Goal: Information Seeking & Learning: Learn about a topic

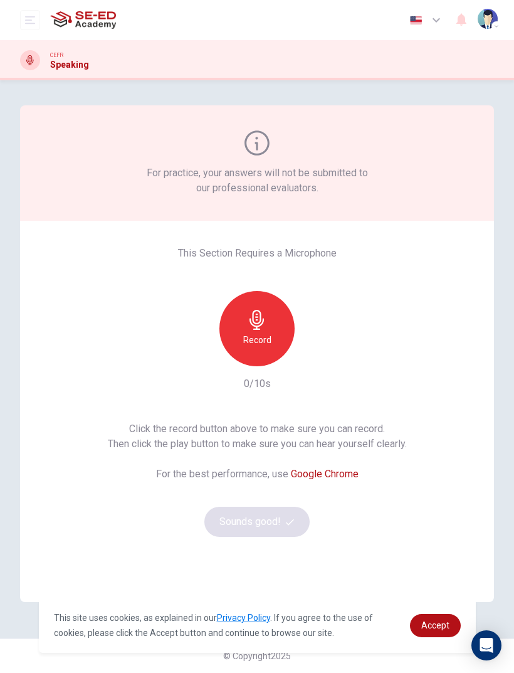
click at [273, 329] on div "Record" at bounding box center [257, 328] width 75 height 75
click at [277, 519] on button "Sounds good!" at bounding box center [256, 522] width 105 height 30
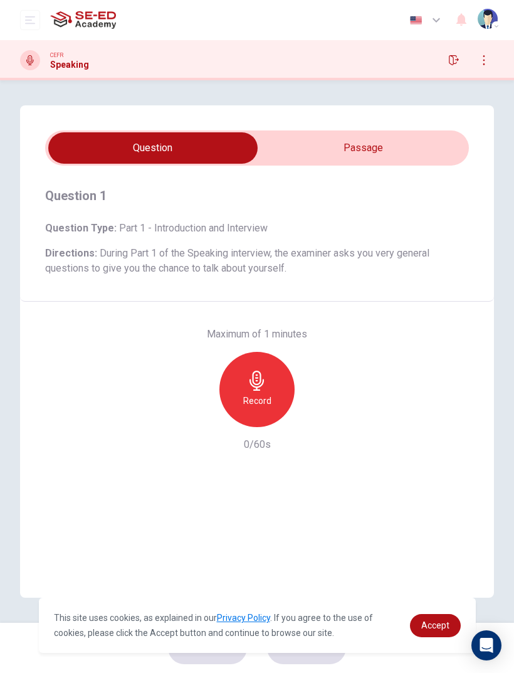
click at [436, 145] on input "checkbox" at bounding box center [153, 147] width 636 height 31
checkbox input "true"
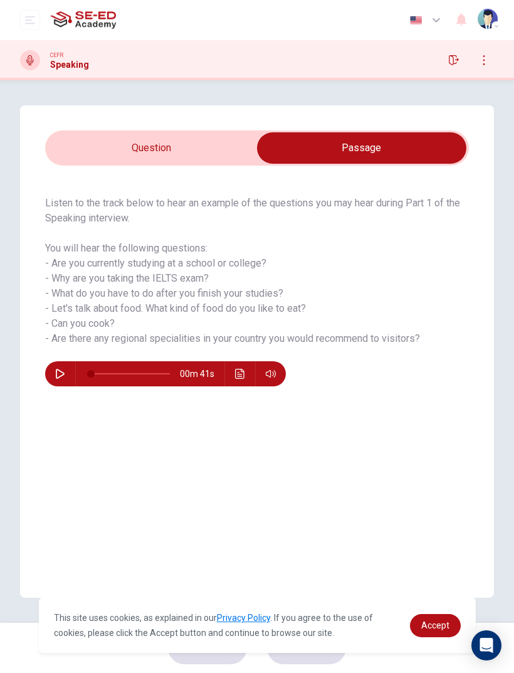
click at [56, 375] on icon "button" at bounding box center [60, 374] width 10 height 10
type input "93"
click at [129, 142] on input "checkbox" at bounding box center [362, 147] width 636 height 31
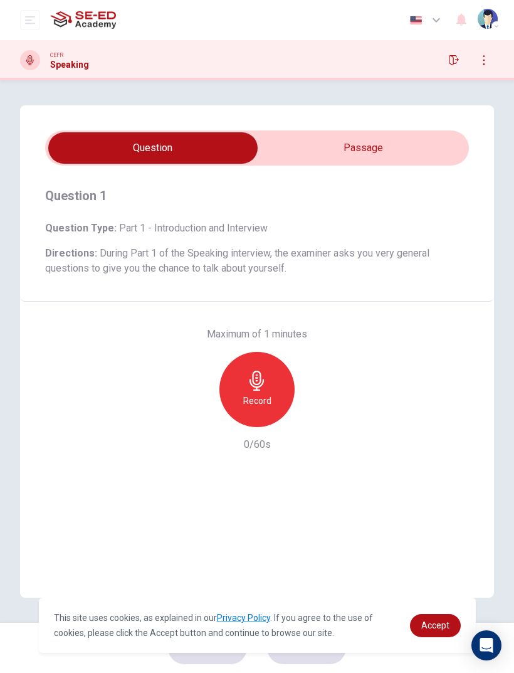
click at [439, 151] on input "checkbox" at bounding box center [153, 147] width 636 height 31
checkbox input "true"
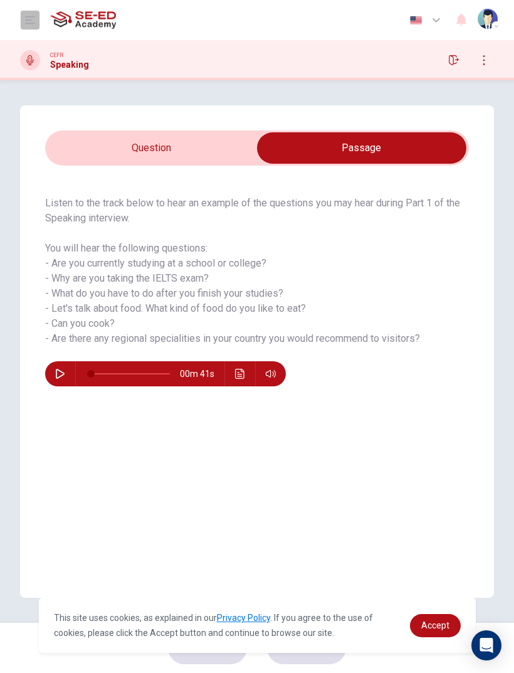
click at [26, 26] on button "open mobile menu" at bounding box center [30, 20] width 20 height 20
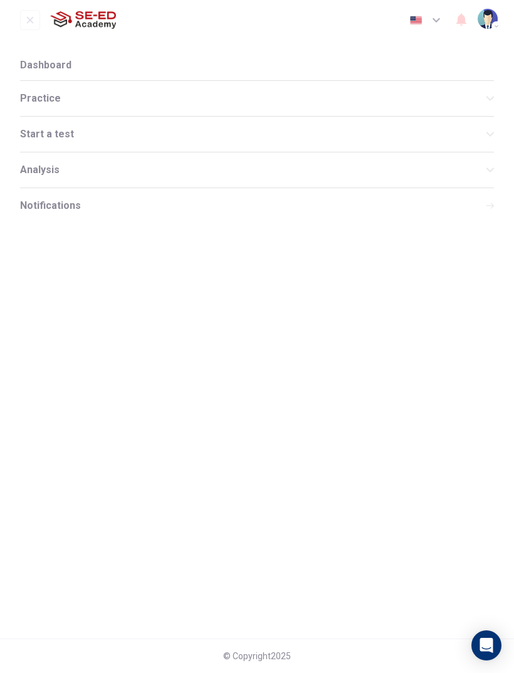
click at [28, 97] on span "Practice" at bounding box center [253, 98] width 467 height 10
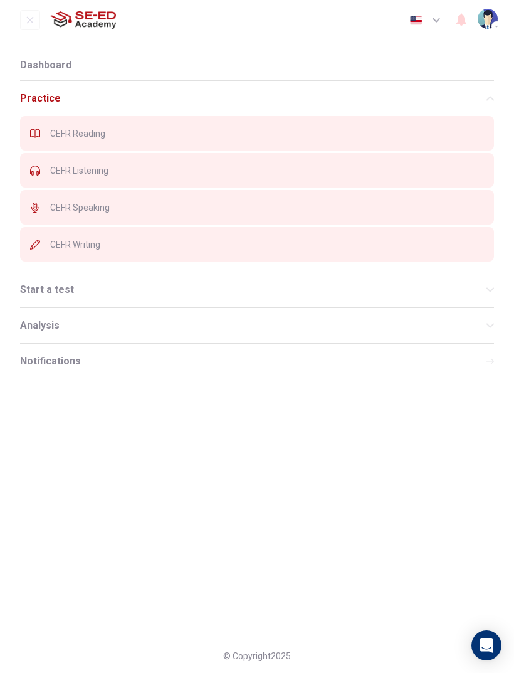
click at [51, 134] on span "CEFR Reading" at bounding box center [267, 134] width 434 height 10
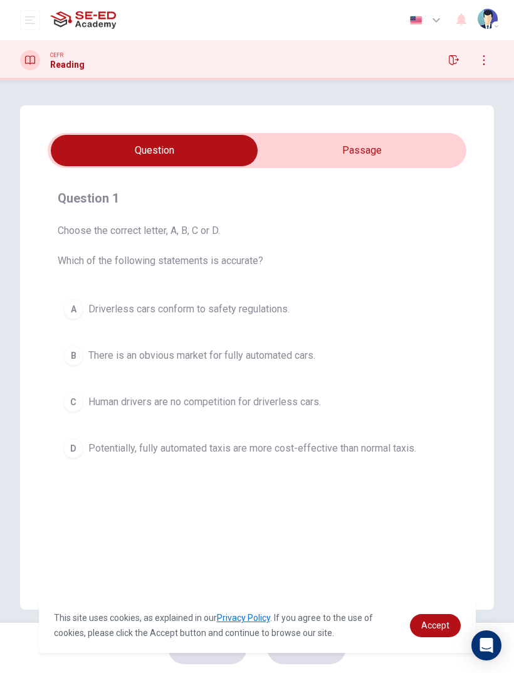
click at [416, 157] on input "checkbox" at bounding box center [154, 150] width 628 height 31
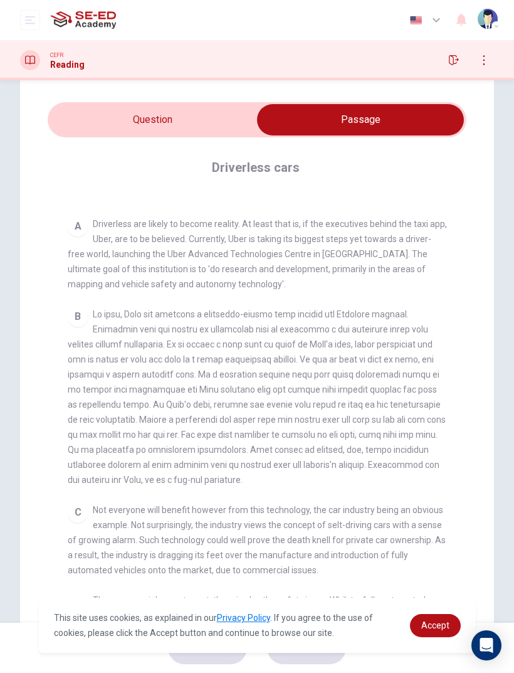
scroll to position [32, 0]
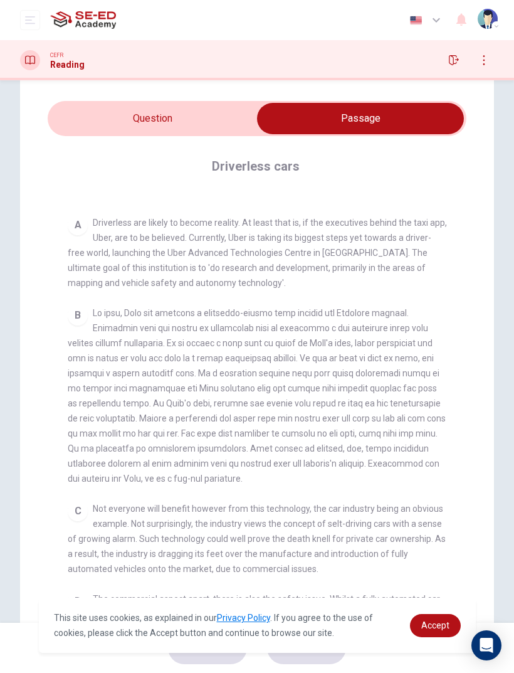
click at [82, 103] on input "checkbox" at bounding box center [360, 118] width 628 height 31
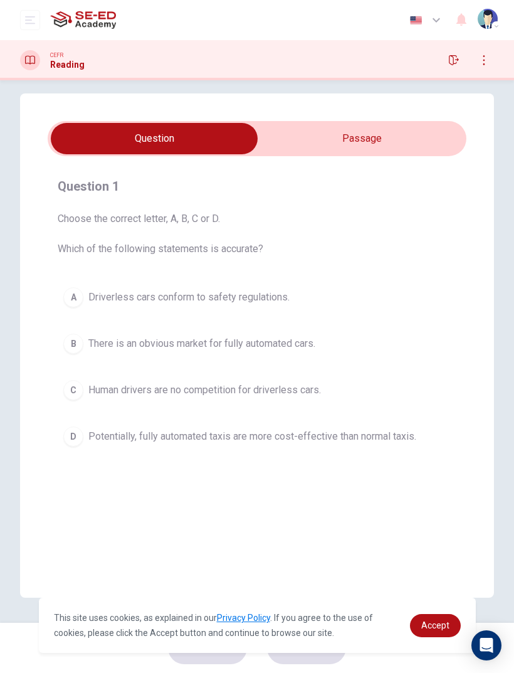
click at [371, 135] on input "checkbox" at bounding box center [154, 138] width 628 height 31
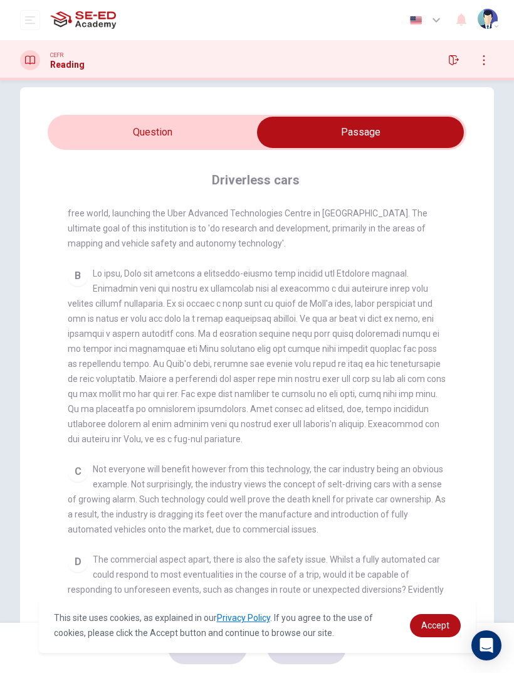
scroll to position [272, 0]
click at [179, 147] on input "checkbox" at bounding box center [360, 132] width 628 height 31
checkbox input "false"
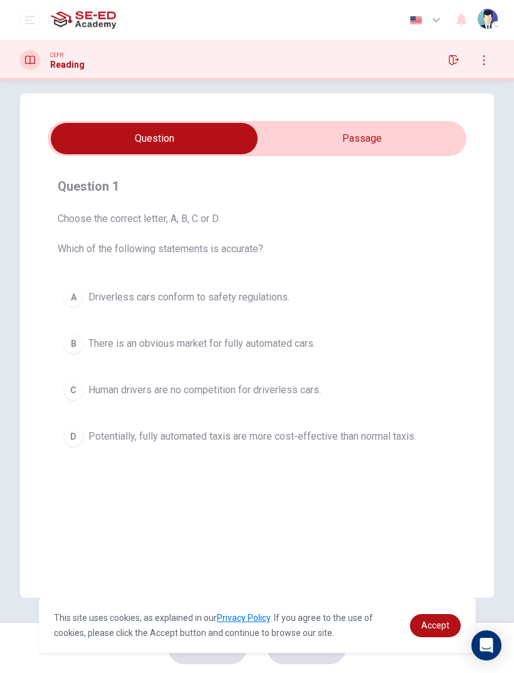
scroll to position [12, 0]
click at [38, 18] on button "open mobile menu" at bounding box center [30, 20] width 20 height 20
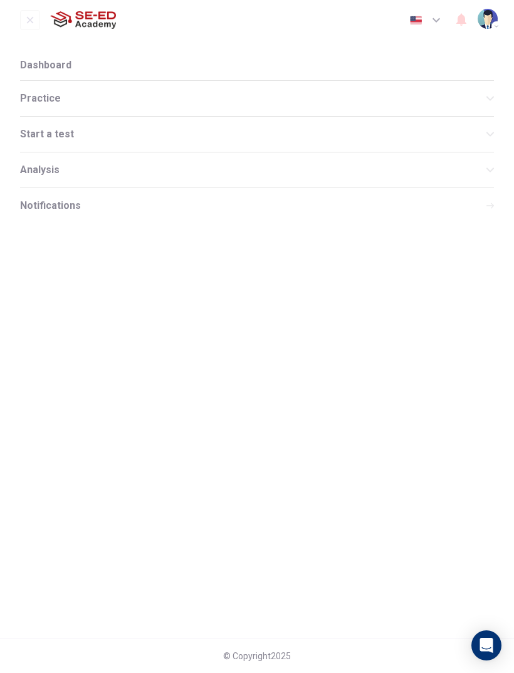
click at [34, 136] on span "Start a test" at bounding box center [253, 134] width 467 height 10
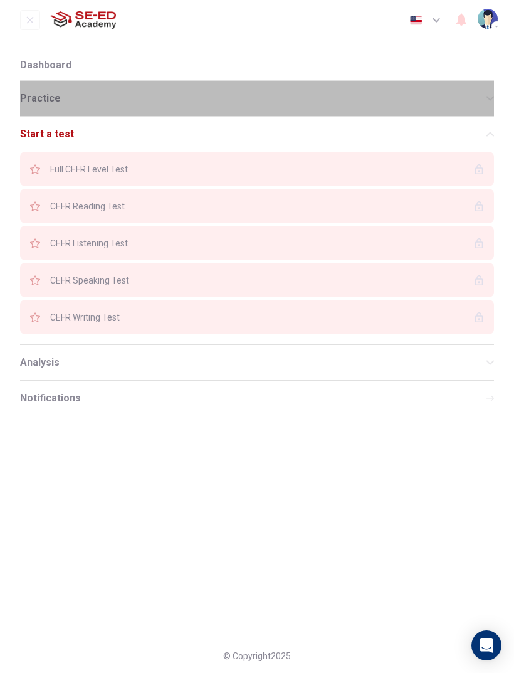
click at [47, 93] on span "Practice" at bounding box center [253, 98] width 467 height 10
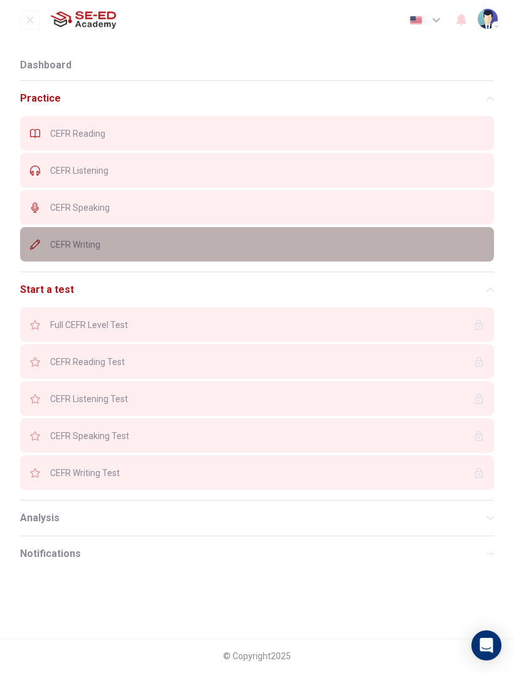
click at [58, 240] on span "CEFR Writing" at bounding box center [267, 245] width 434 height 10
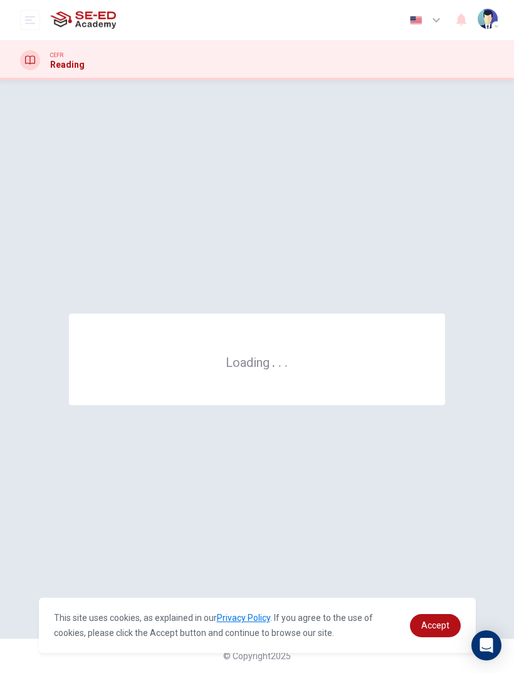
scroll to position [0, 0]
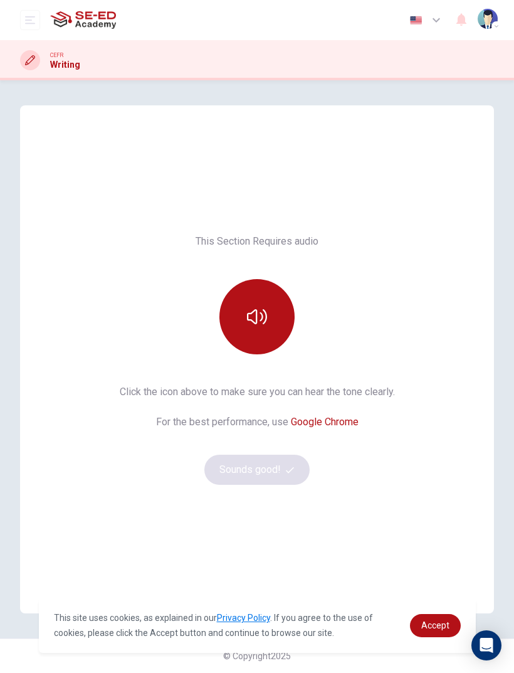
click at [240, 315] on button "button" at bounding box center [257, 316] width 75 height 75
click at [237, 483] on button "Sounds good!" at bounding box center [256, 470] width 105 height 30
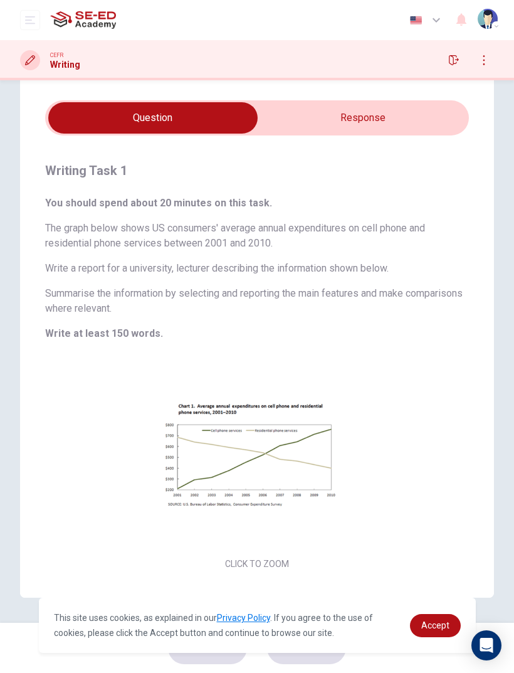
scroll to position [30, 0]
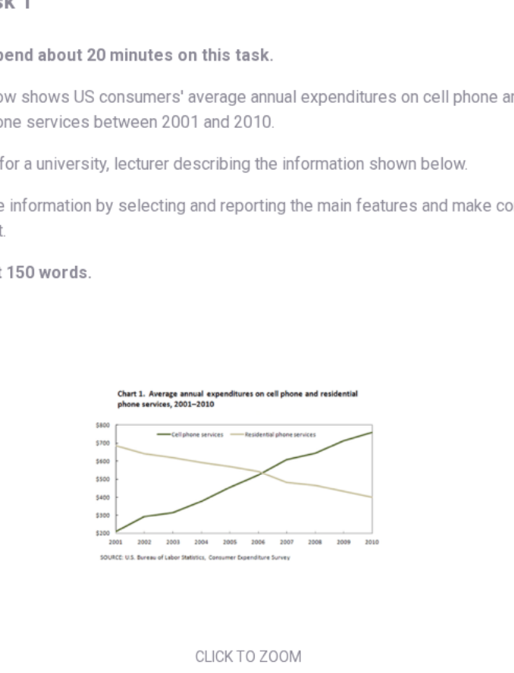
click at [253, 356] on div "Click to Zoom" at bounding box center [257, 464] width 424 height 216
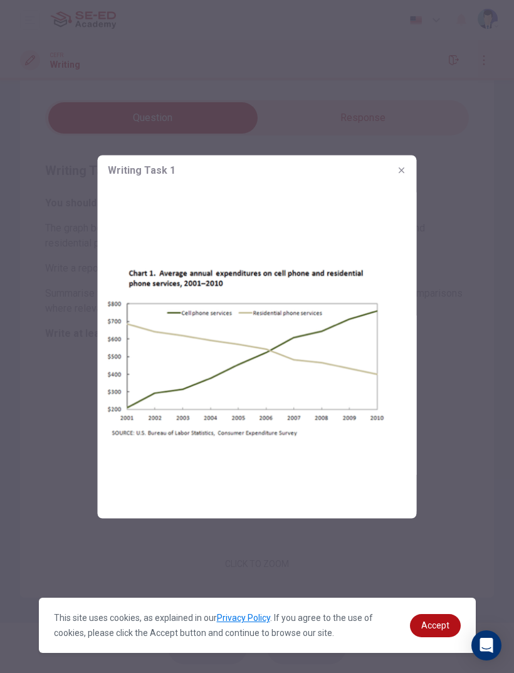
click at [403, 174] on icon "button" at bounding box center [402, 170] width 10 height 10
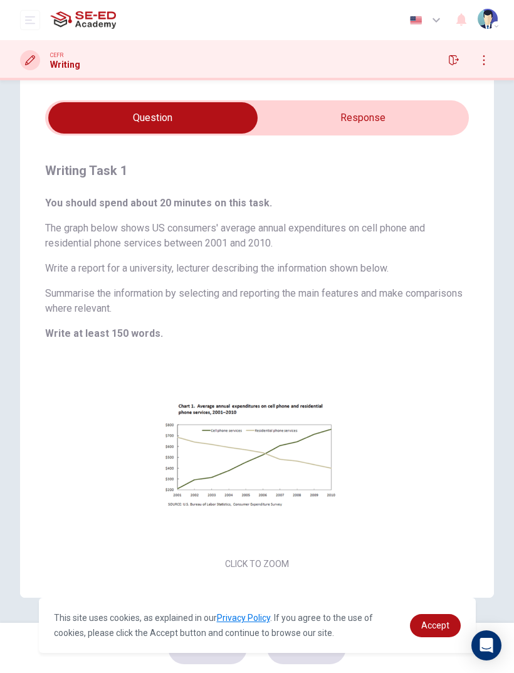
click at [235, 479] on button "Click to Zoom" at bounding box center [257, 465] width 109 height 30
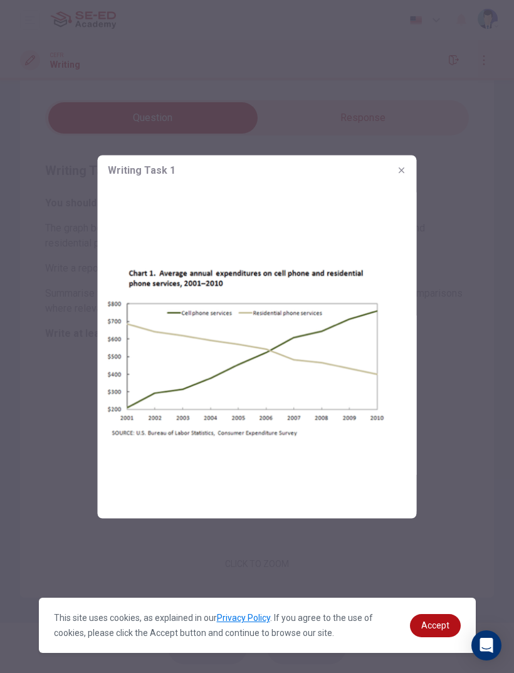
click at [33, 461] on div at bounding box center [257, 336] width 514 height 673
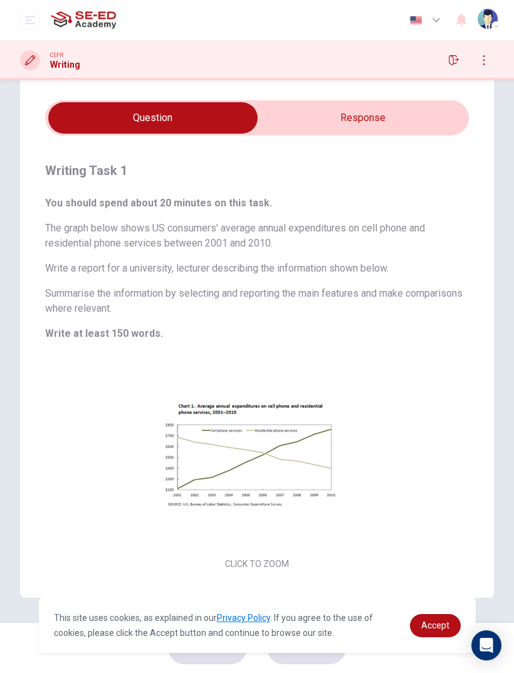
click at [460, 62] on button "button" at bounding box center [454, 60] width 20 height 20
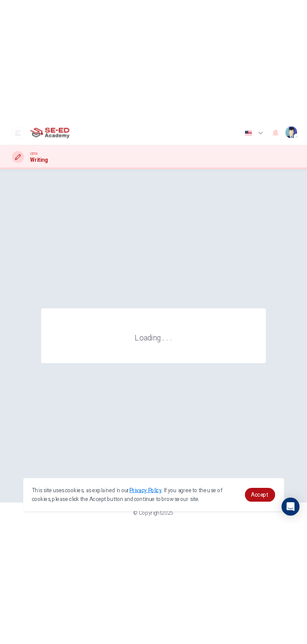
scroll to position [0, 0]
